Goal: Information Seeking & Learning: Learn about a topic

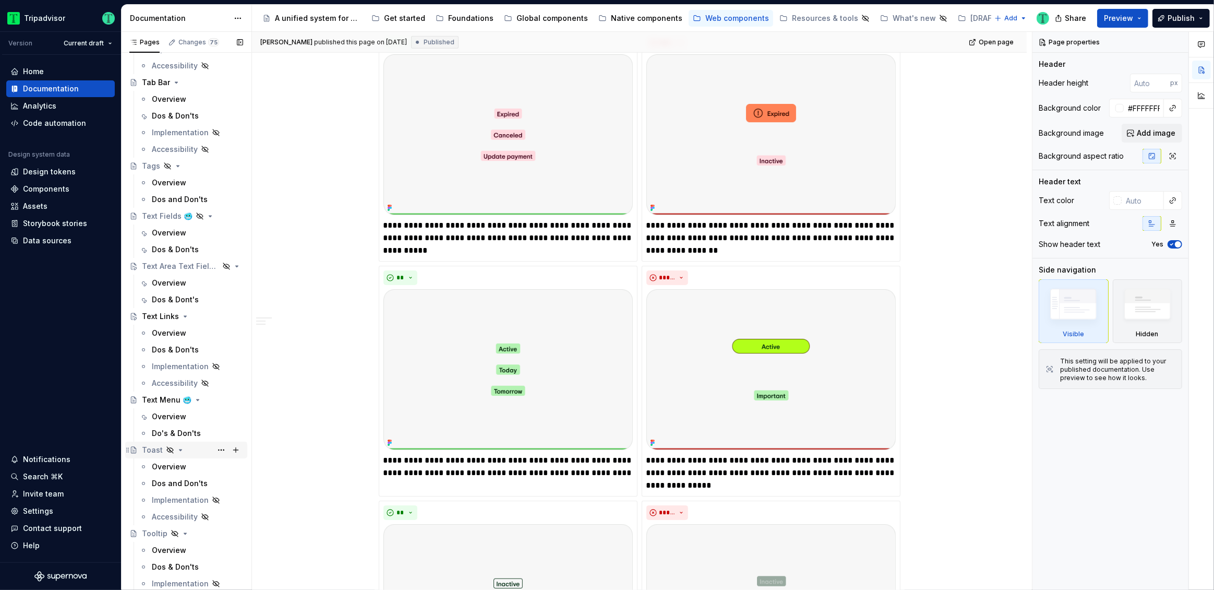
scroll to position [2805, 0]
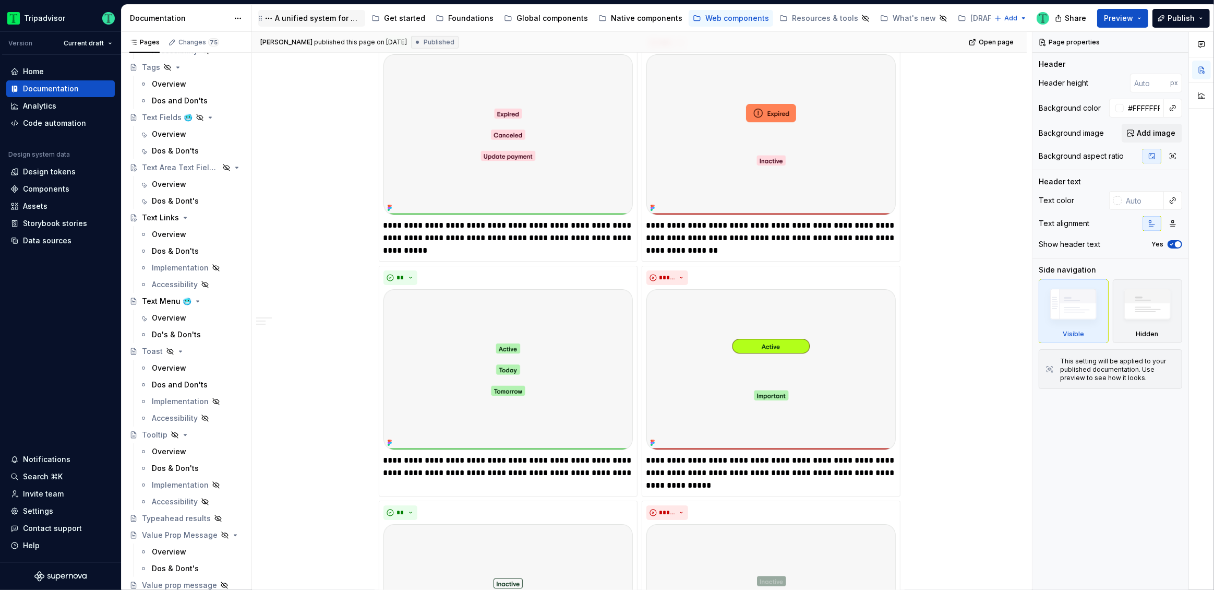
click at [301, 18] on div "A unified system for every journey." at bounding box center [318, 18] width 86 height 10
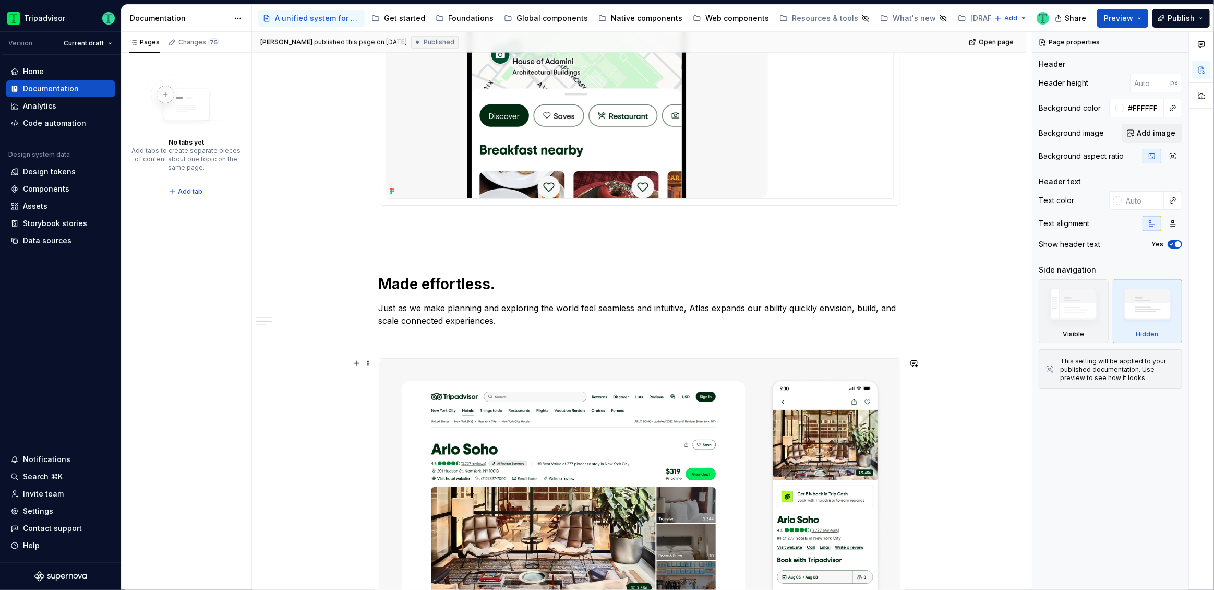
scroll to position [1703, 0]
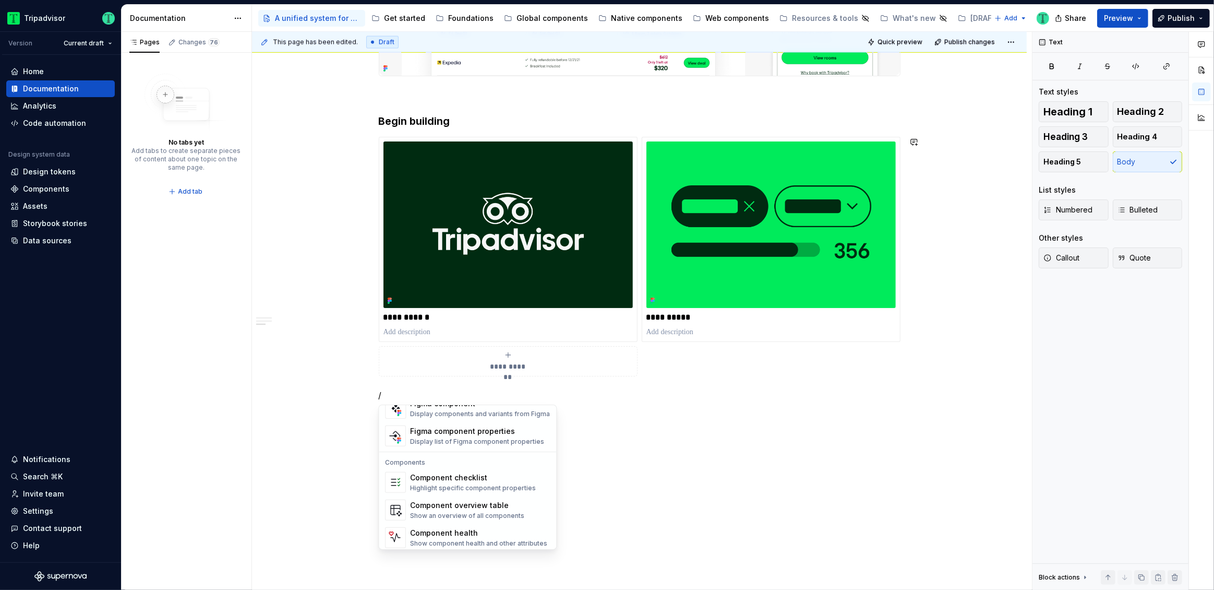
scroll to position [1038, 0]
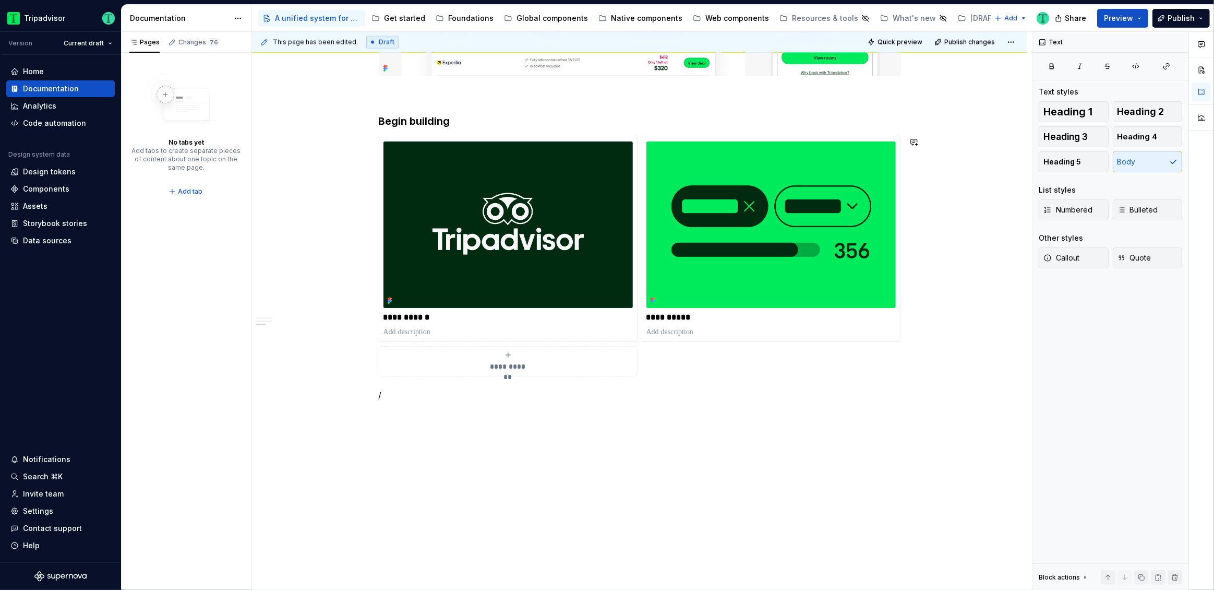
click at [534, 419] on p at bounding box center [640, 413] width 522 height 13
click at [368, 411] on span at bounding box center [368, 413] width 8 height 15
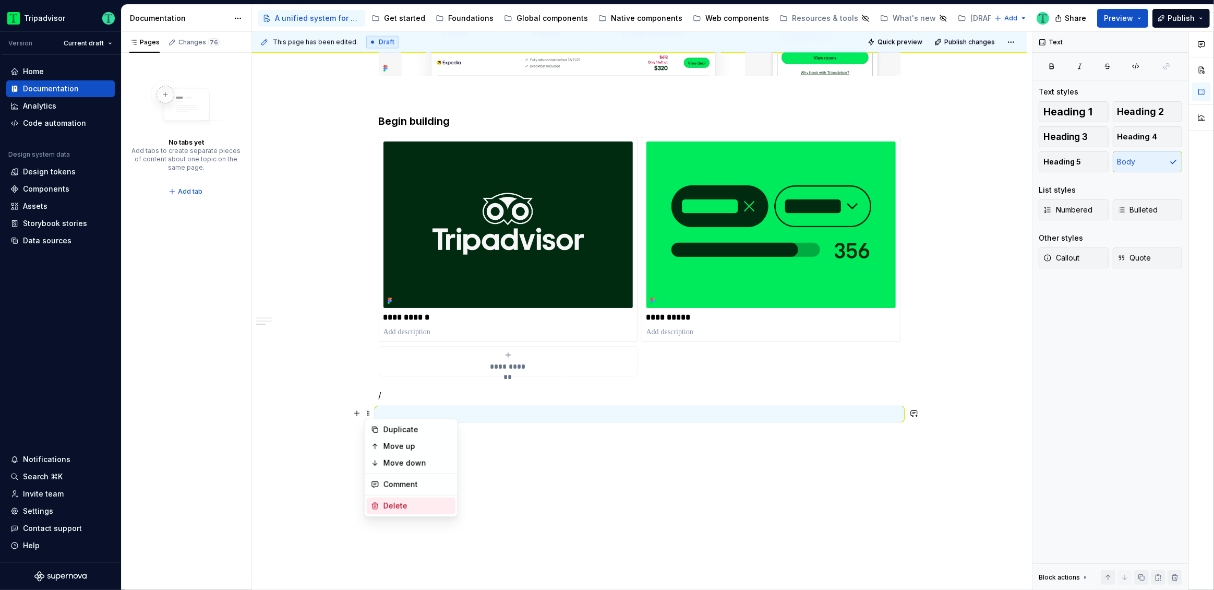
click at [405, 510] on div "Delete" at bounding box center [417, 505] width 68 height 10
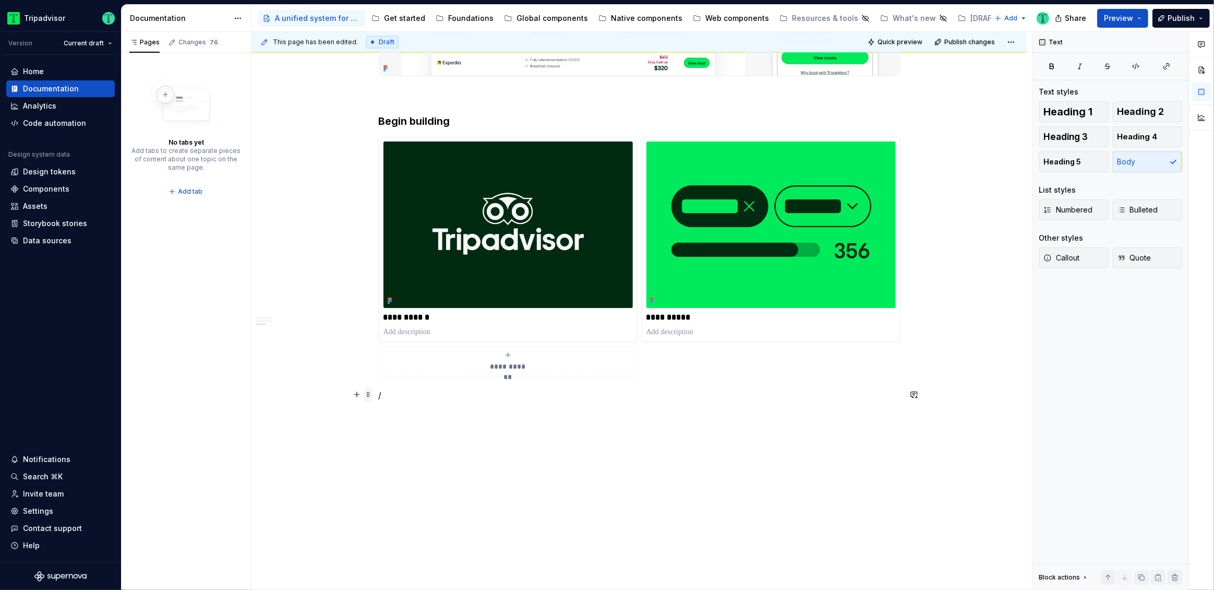
click at [368, 393] on span at bounding box center [368, 394] width 8 height 15
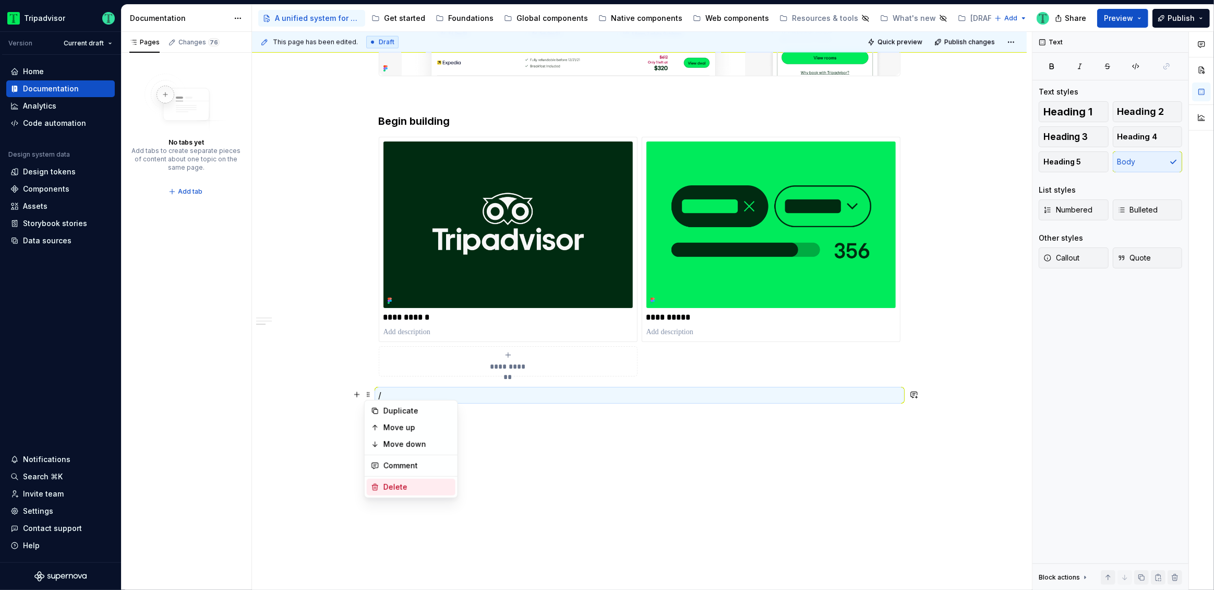
click at [392, 483] on div "Delete" at bounding box center [417, 487] width 68 height 10
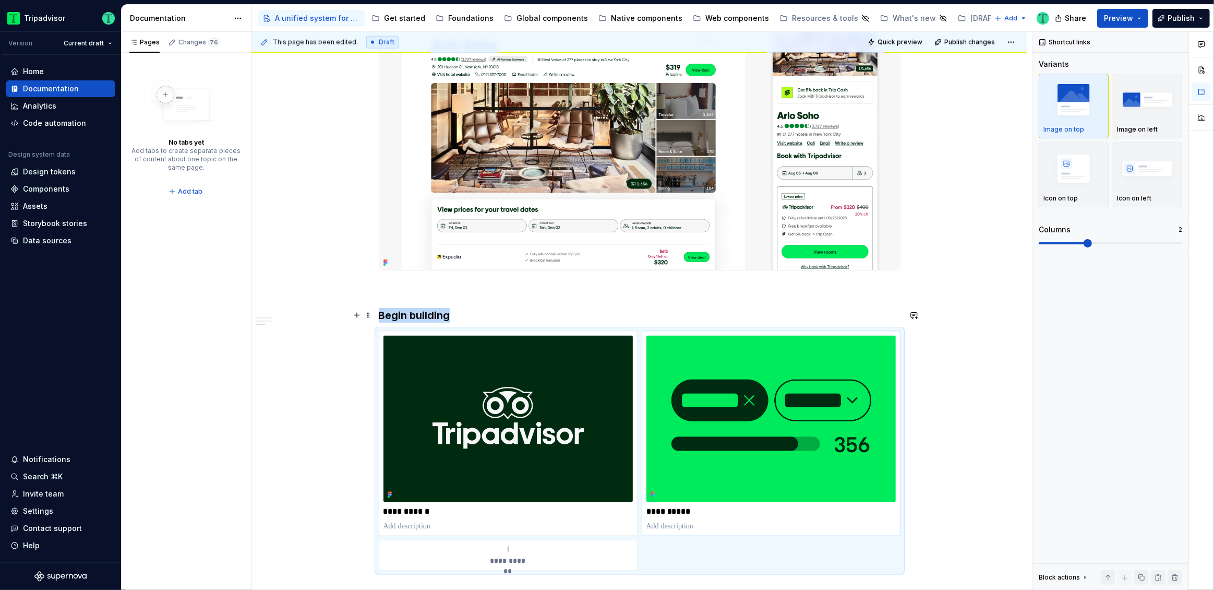
scroll to position [1502, 0]
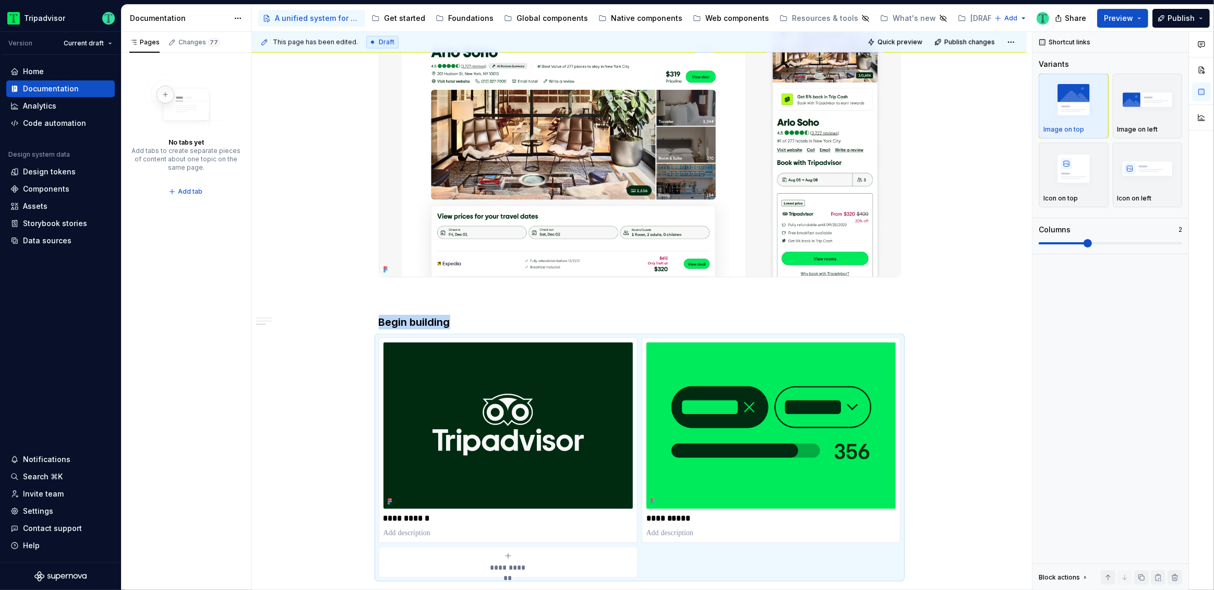
type textarea "*"
click at [50, 509] on div "Settings" at bounding box center [38, 511] width 30 height 10
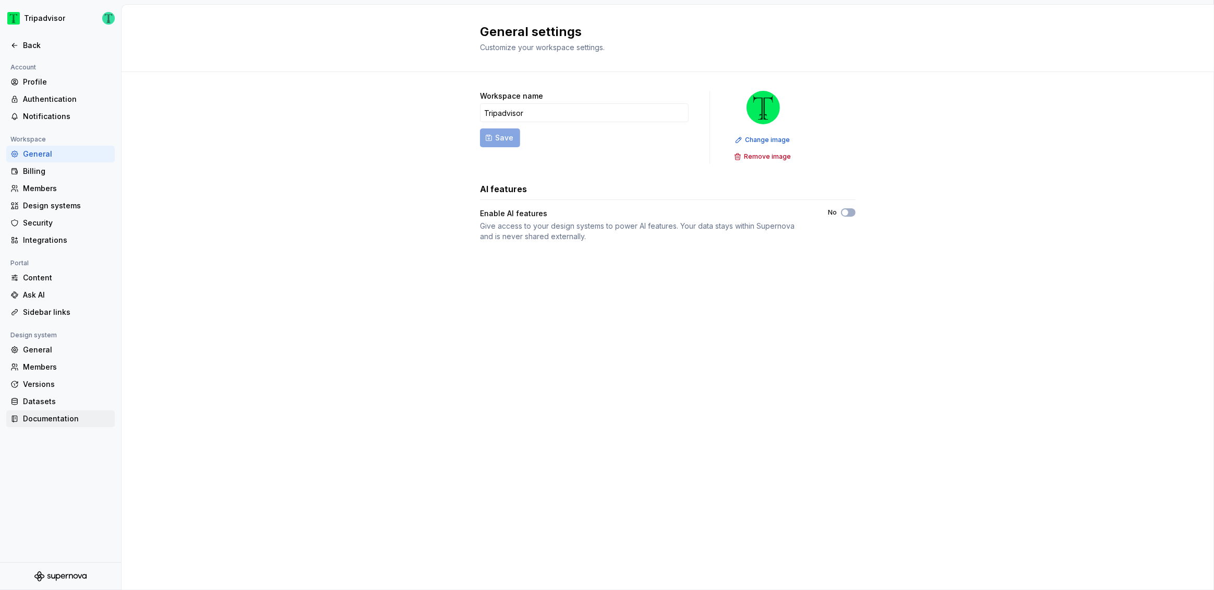
click at [58, 423] on div "Documentation" at bounding box center [67, 418] width 88 height 10
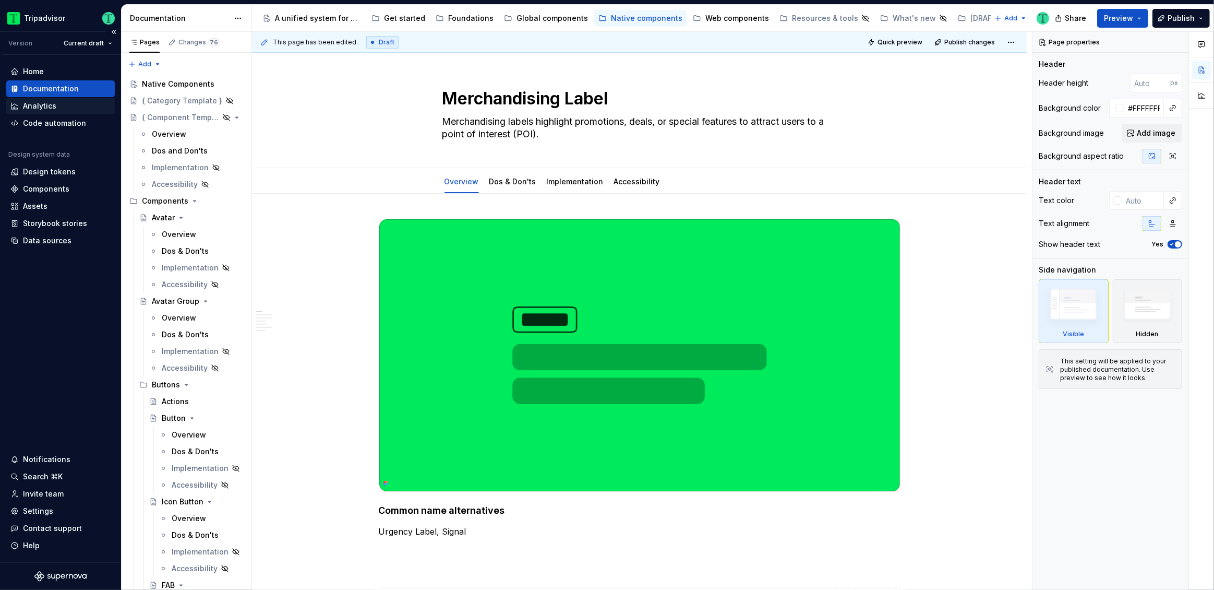
click at [42, 107] on div "Analytics" at bounding box center [39, 106] width 33 height 10
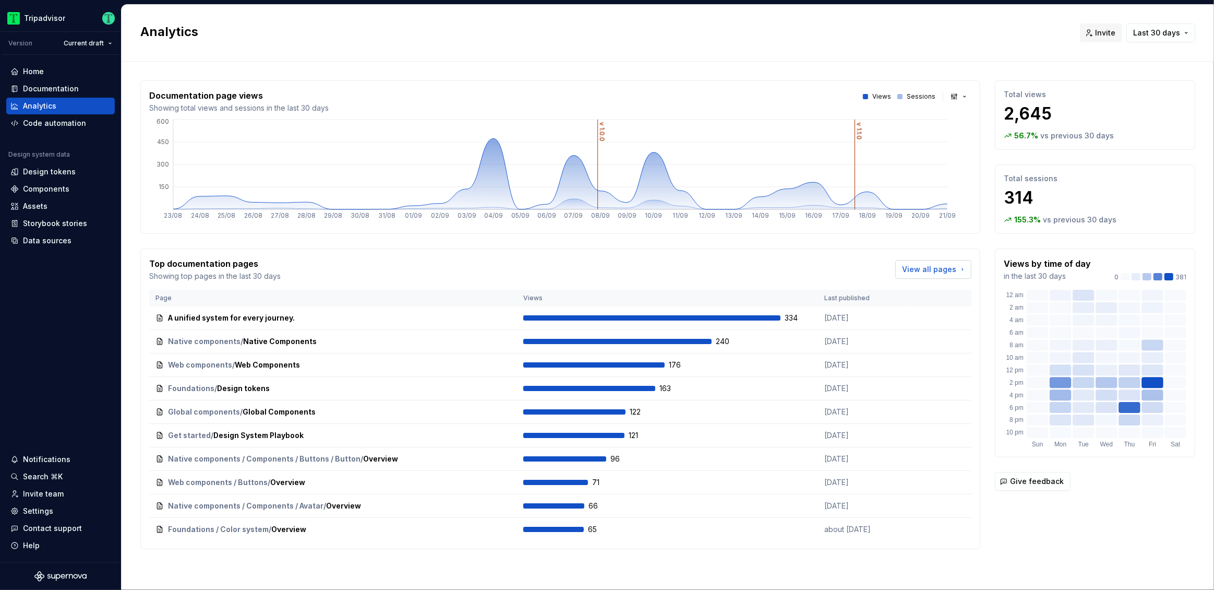
click at [917, 267] on span "View all pages" at bounding box center [929, 269] width 54 height 10
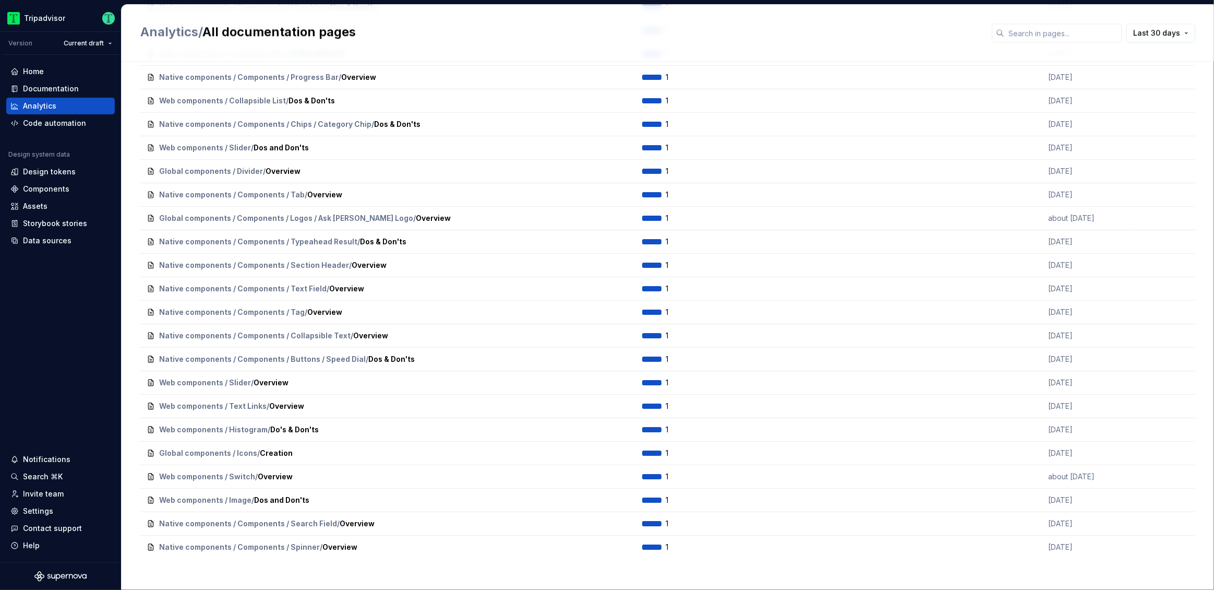
scroll to position [2920, 0]
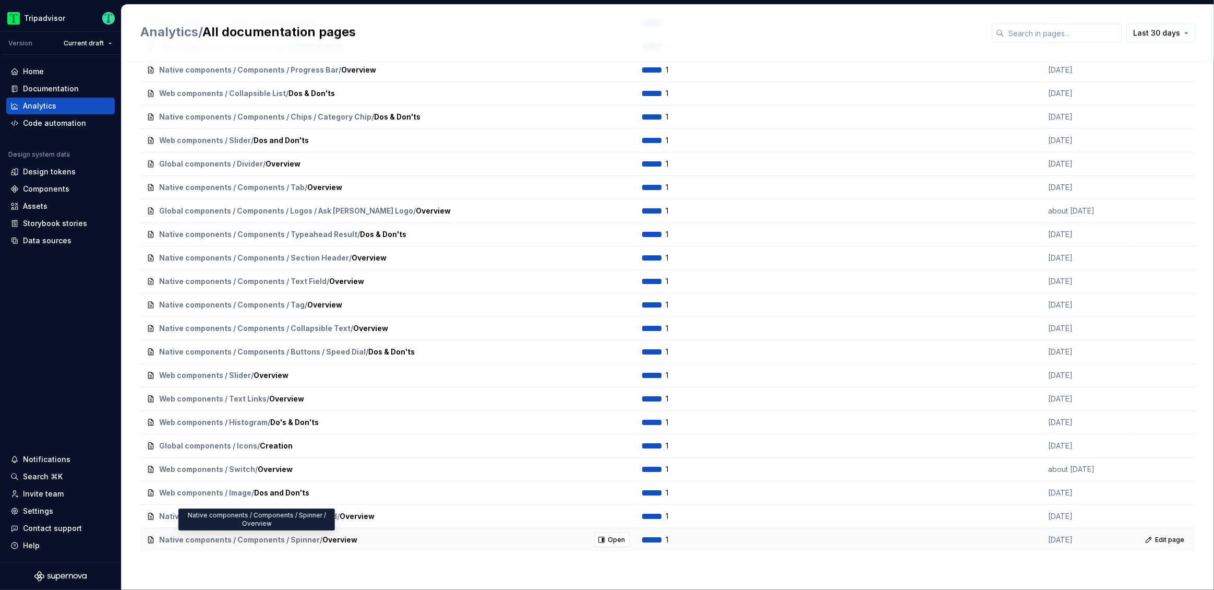
click at [344, 537] on span "Overview" at bounding box center [339, 539] width 35 height 10
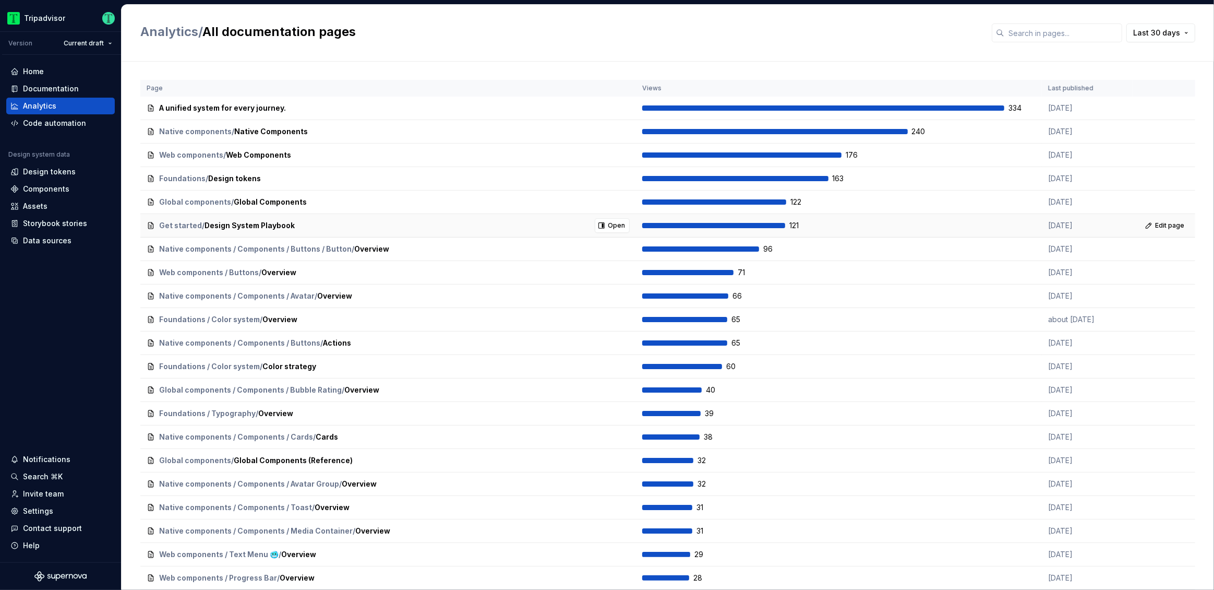
scroll to position [1, 0]
click at [40, 73] on div "Home" at bounding box center [33, 71] width 21 height 10
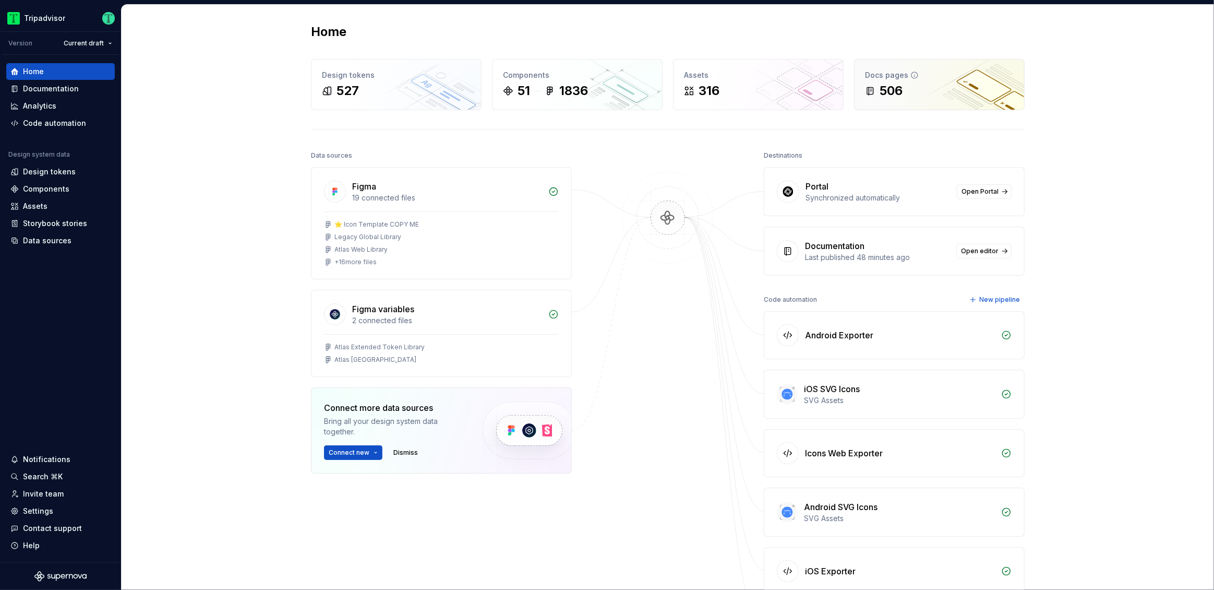
click at [946, 82] on div "506" at bounding box center [939, 90] width 149 height 17
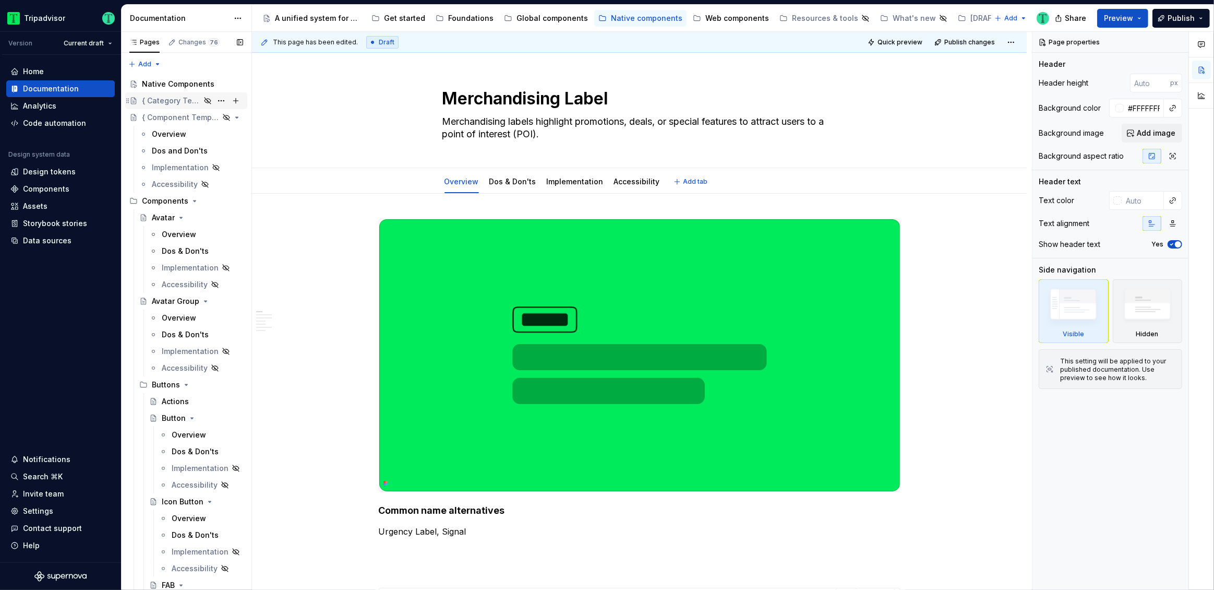
type textarea "*"
click at [70, 42] on html "Tripadvisor Version Current draft Home Documentation Analytics Code automation …" at bounding box center [607, 295] width 1214 height 590
click at [34, 38] on html "Tripadvisor Version Current draft Home Documentation Analytics Code automation …" at bounding box center [607, 295] width 1214 height 590
click at [37, 75] on div "Home" at bounding box center [33, 71] width 21 height 10
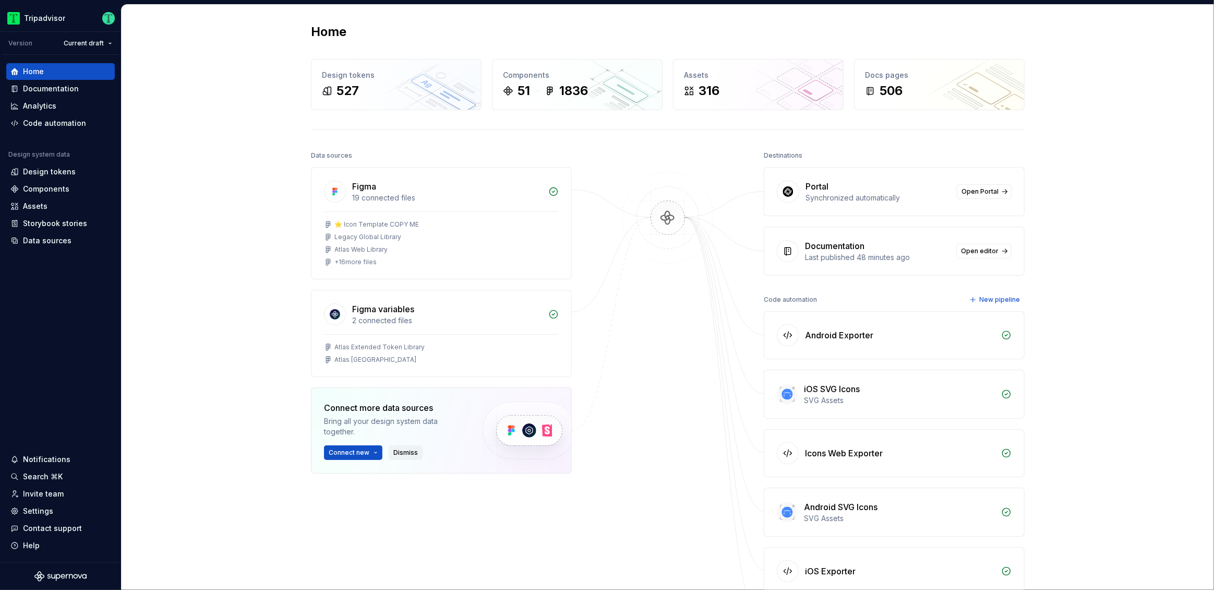
click at [409, 450] on span "Dismiss" at bounding box center [405, 452] width 25 height 8
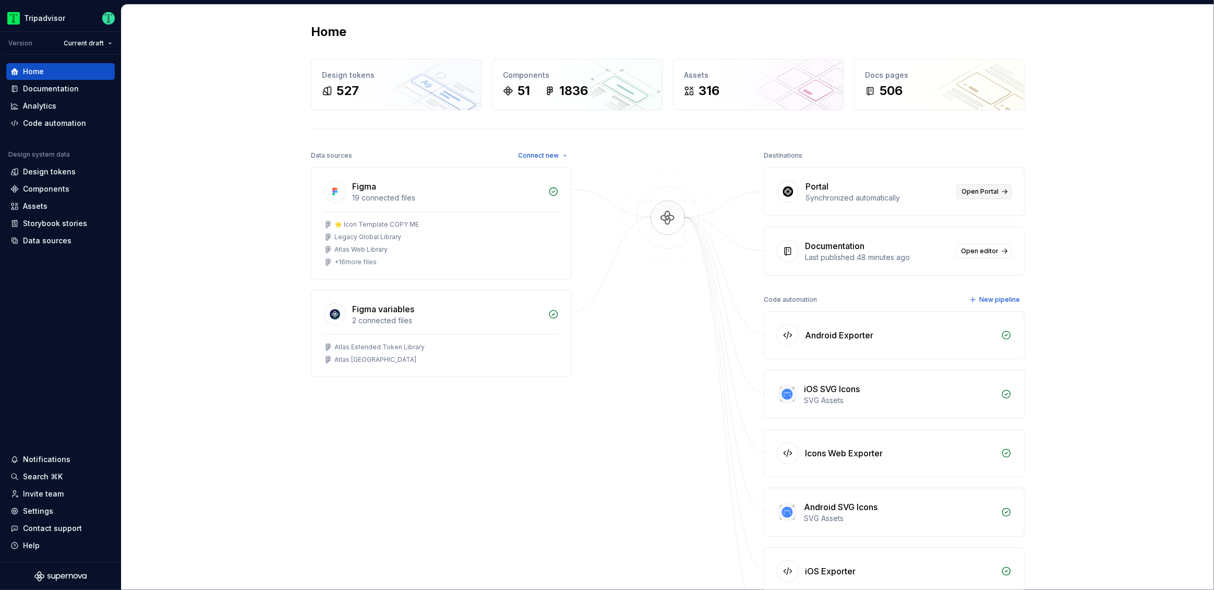
click at [969, 196] on link "Open Portal" at bounding box center [984, 191] width 55 height 15
